Goal: Task Accomplishment & Management: Use online tool/utility

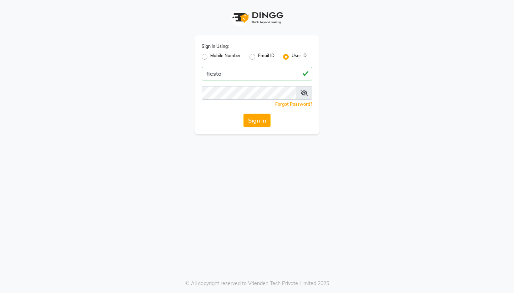
type input "fiesta"
click at [257, 120] on button "Sign In" at bounding box center [256, 120] width 27 height 14
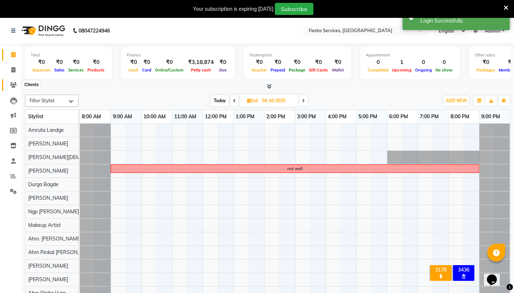
click at [15, 82] on icon at bounding box center [13, 84] width 7 height 5
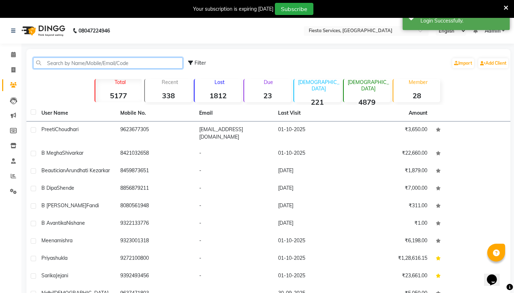
click at [68, 66] on input "text" at bounding box center [108, 62] width 150 height 11
type input "j"
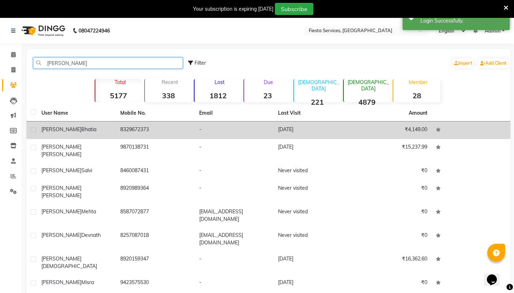
type input "[PERSON_NAME]"
click at [49, 131] on span "[PERSON_NAME]" at bounding box center [61, 129] width 40 height 6
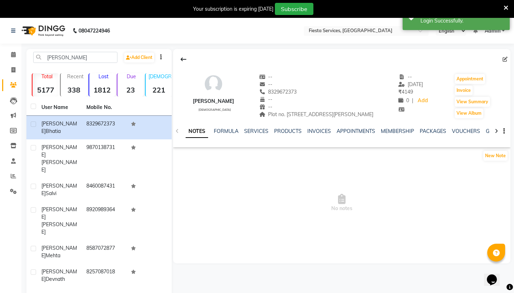
click at [318, 127] on div "INVOICES" at bounding box center [319, 130] width 24 height 7
click at [260, 133] on link "SERVICES" at bounding box center [256, 131] width 24 height 6
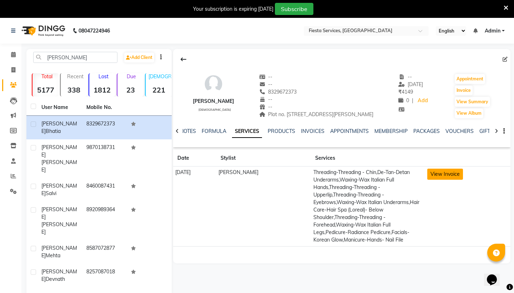
click at [455, 173] on button "View Invoice" at bounding box center [445, 173] width 36 height 11
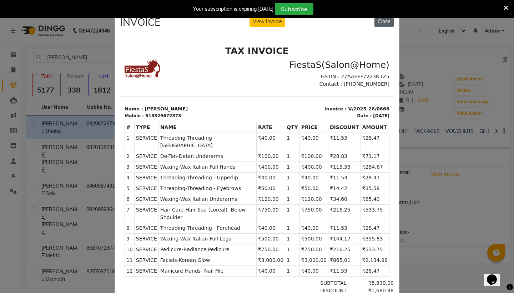
click at [386, 23] on button "Close" at bounding box center [383, 21] width 19 height 11
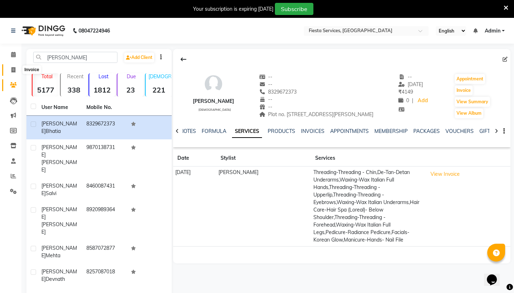
click at [11, 72] on icon at bounding box center [13, 69] width 4 height 5
select select "service"
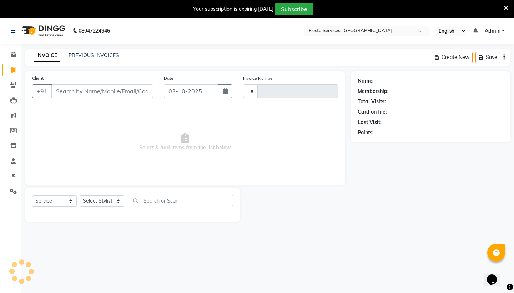
type input "1224"
select select "4929"
click at [78, 88] on input "Client" at bounding box center [102, 91] width 102 height 14
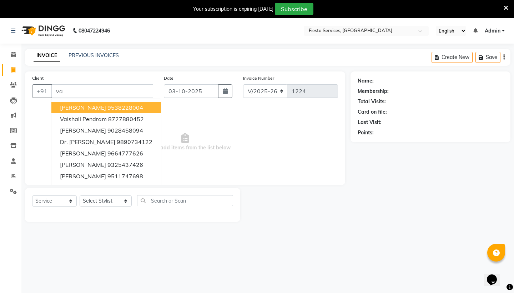
type input "v"
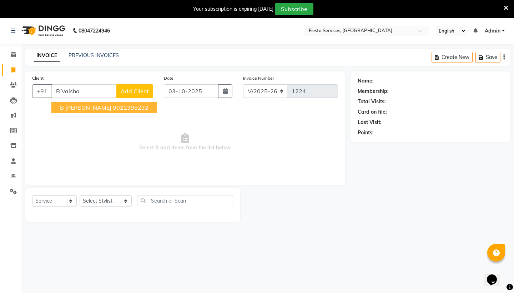
click at [95, 108] on span "B [PERSON_NAME]" at bounding box center [85, 107] width 51 height 7
type input "9922395232"
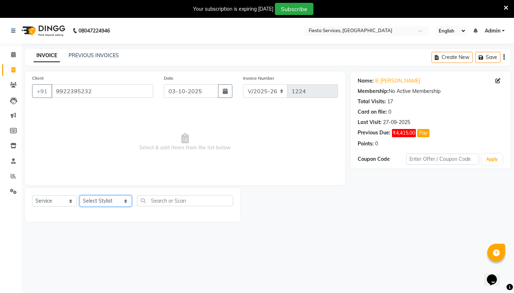
select select "30485"
click at [160, 204] on input "text" at bounding box center [185, 200] width 96 height 11
select select "product"
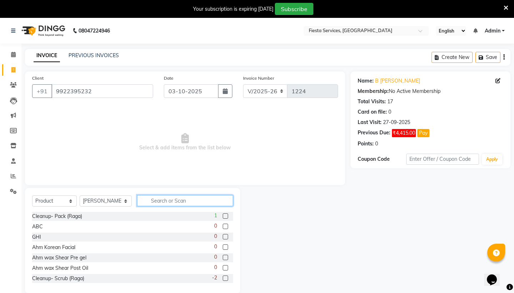
click at [182, 205] on input "text" at bounding box center [185, 200] width 96 height 11
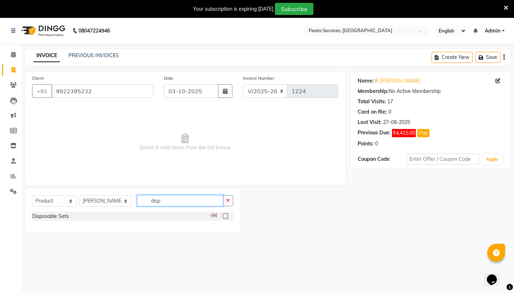
type input "disp"
click at [228, 217] on div "-94" at bounding box center [221, 216] width 24 height 9
click at [227, 217] on label at bounding box center [225, 215] width 5 height 5
click at [227, 217] on input "checkbox" at bounding box center [225, 216] width 5 height 5
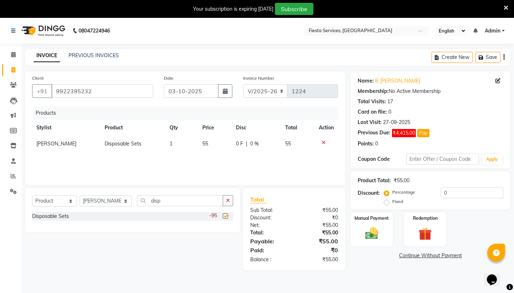
checkbox input "false"
click at [175, 149] on td "1" at bounding box center [181, 144] width 33 height 16
select select "30485"
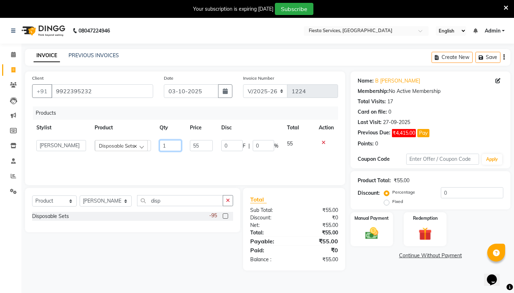
click at [175, 149] on input "1" at bounding box center [170, 145] width 22 height 11
type input "2"
click at [172, 197] on input "disp" at bounding box center [180, 200] width 86 height 11
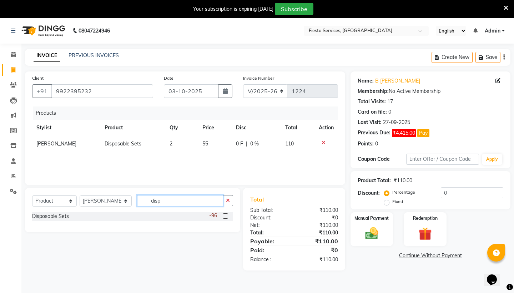
click at [172, 197] on input "disp" at bounding box center [180, 200] width 86 height 11
type input "wax reg"
click at [226, 224] on label at bounding box center [225, 225] width 5 height 5
click at [226, 224] on input "checkbox" at bounding box center [225, 226] width 5 height 5
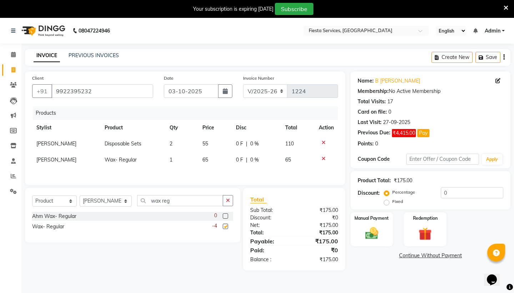
checkbox input "false"
click at [173, 159] on td "1" at bounding box center [181, 160] width 33 height 16
select select "30485"
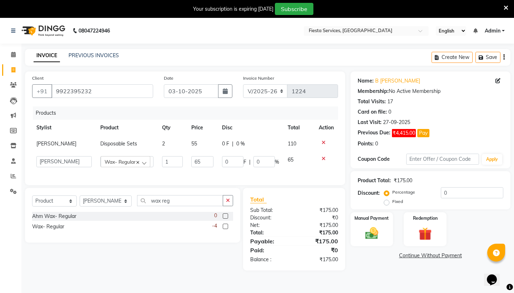
type input "2"
click at [168, 199] on input "wax reg" at bounding box center [180, 200] width 86 height 11
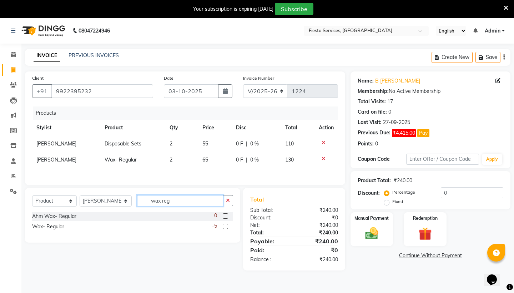
click at [168, 199] on input "wax reg" at bounding box center [180, 200] width 86 height 11
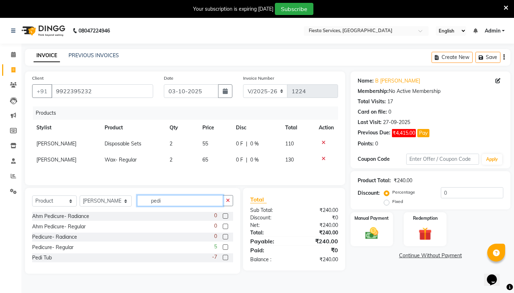
type input "pedi"
click at [225, 247] on label at bounding box center [225, 246] width 5 height 5
click at [225, 247] on input "checkbox" at bounding box center [225, 247] width 5 height 5
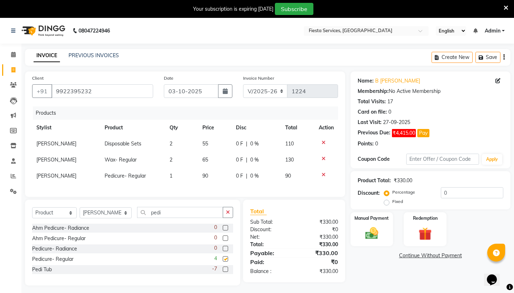
checkbox input "false"
click at [181, 178] on td "1" at bounding box center [181, 176] width 33 height 16
select select "30485"
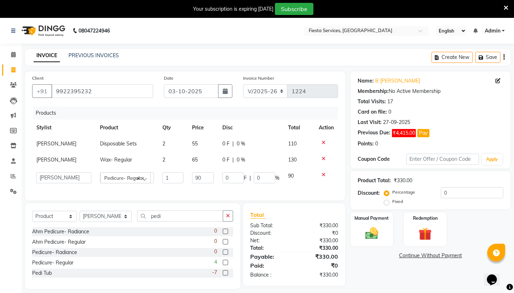
type input "2"
click at [384, 280] on div "Name: [PERSON_NAME] Membership: No Active Membership Total Visits: 17 Card on f…" at bounding box center [432, 179] width 165 height 217
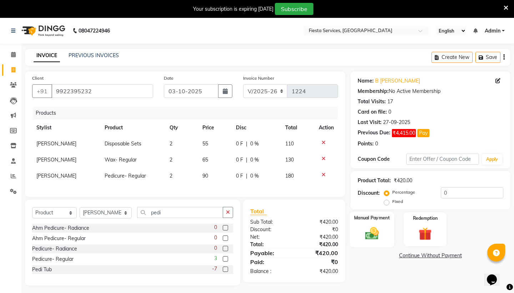
click at [383, 234] on div "Manual Payment" at bounding box center [371, 228] width 44 height 35
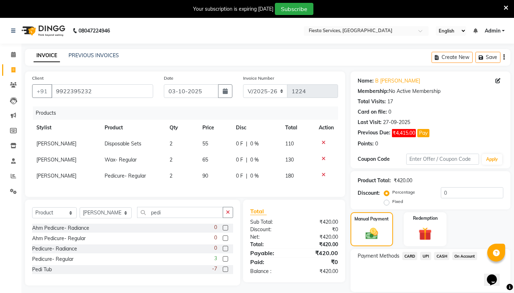
click at [442, 257] on span "CASH" at bounding box center [441, 256] width 15 height 8
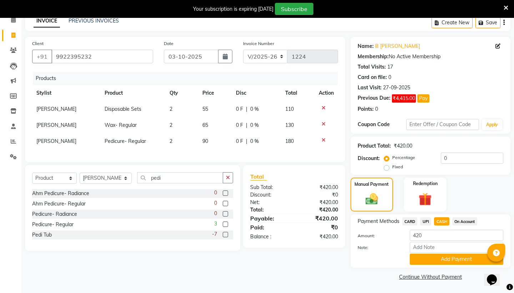
scroll to position [34, 0]
click at [442, 257] on button "Add Payment" at bounding box center [456, 259] width 93 height 11
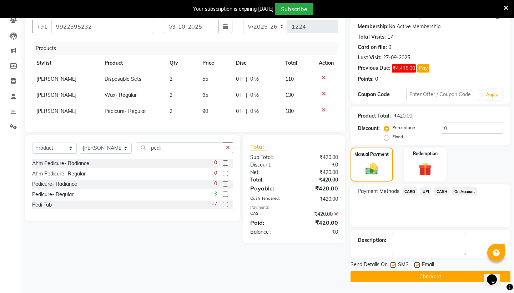
scroll to position [65, 0]
click at [465, 275] on button "Checkout" at bounding box center [430, 276] width 160 height 11
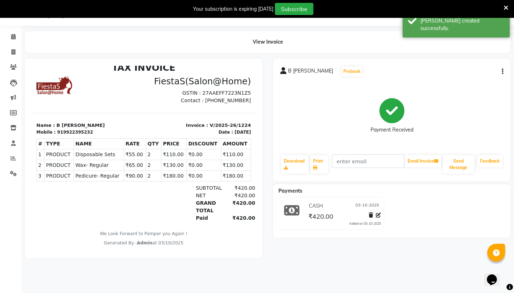
scroll to position [6, 0]
